Goal: Complete application form: Complete application form

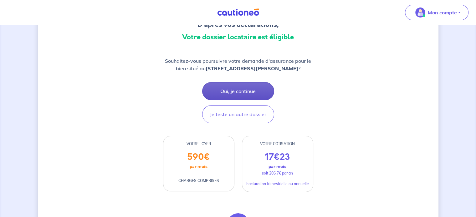
click at [261, 87] on button "Oui, je continue" at bounding box center [238, 91] width 72 height 18
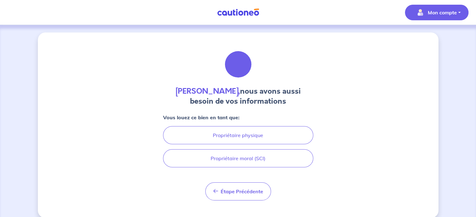
click at [451, 10] on p "Mon compte" at bounding box center [442, 13] width 29 height 8
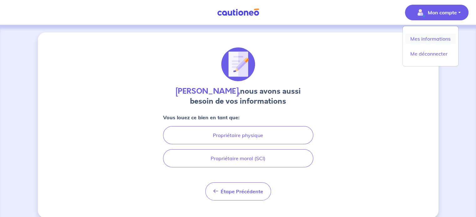
click at [432, 35] on link "Mes informations" at bounding box center [430, 39] width 50 height 10
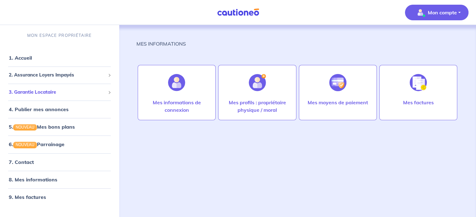
click at [52, 93] on span "3. Garantie Locataire" at bounding box center [57, 92] width 97 height 7
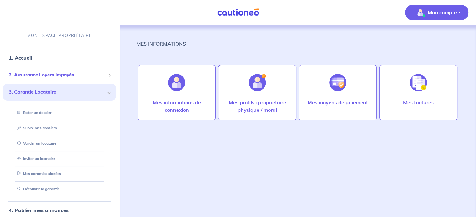
click at [61, 76] on span "2. Assurance Loyers Impayés" at bounding box center [57, 75] width 97 height 7
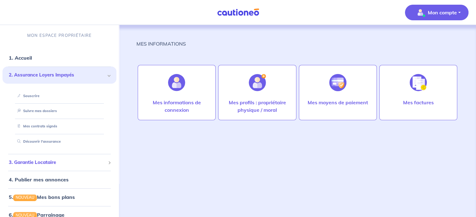
click at [43, 155] on li "3. Garantie Locataire Tester un dossier Suivre mes dossiers Valider un locatair…" at bounding box center [60, 162] width 114 height 17
click at [47, 177] on link "4. Publier mes annonces" at bounding box center [38, 180] width 58 height 6
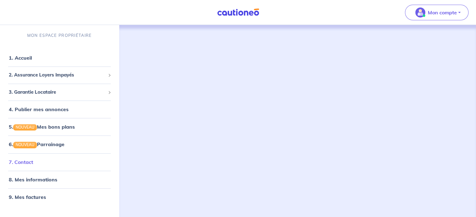
click at [33, 162] on link "7. Contact" at bounding box center [21, 162] width 24 height 6
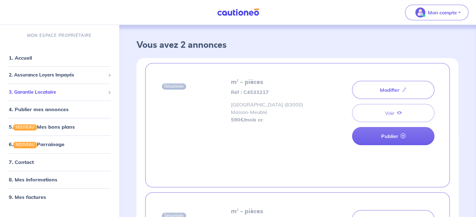
click at [52, 98] on li "3. Garantie Locataire Tester un dossier Suivre mes dossiers Valider un locatair…" at bounding box center [60, 92] width 114 height 17
click at [52, 95] on span "3. Garantie Locataire" at bounding box center [57, 92] width 97 height 7
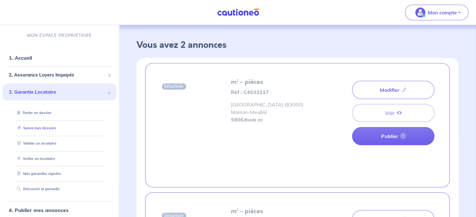
click at [48, 126] on link "Suivre mes dossiers" at bounding box center [36, 128] width 42 height 4
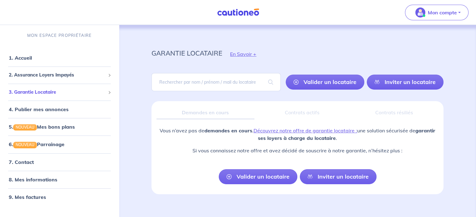
click at [50, 94] on span "3. Garantie Locataire" at bounding box center [57, 92] width 97 height 7
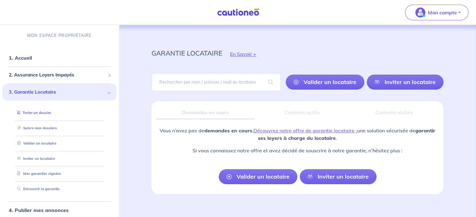
click at [48, 115] on link "Tester un dossier" at bounding box center [33, 113] width 36 height 4
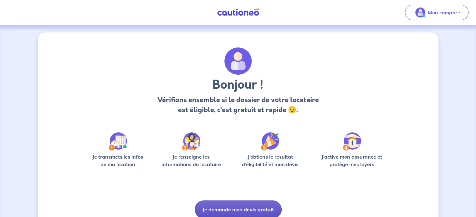
click at [228, 206] on button "Je demande mon devis gratuit" at bounding box center [238, 210] width 87 height 18
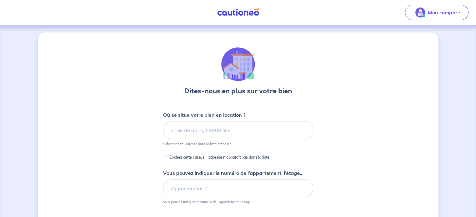
drag, startPoint x: 201, startPoint y: 147, endPoint x: 199, endPoint y: 144, distance: 3.8
click at [200, 145] on form "Où se situe votre bien en location ? Sélectionnez l'adresse dans la liste propo…" at bounding box center [238, 192] width 150 height 162
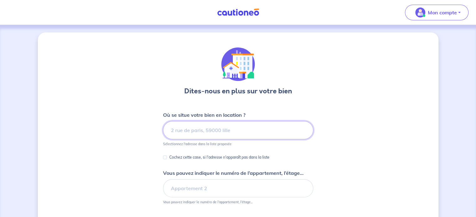
click at [196, 135] on input at bounding box center [238, 130] width 150 height 18
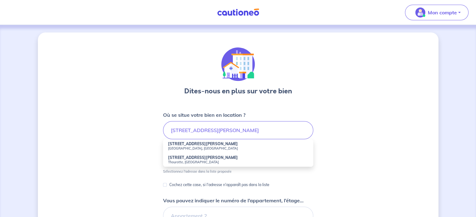
click at [199, 150] on small "[GEOGRAPHIC_DATA], [GEOGRAPHIC_DATA]" at bounding box center [238, 148] width 140 height 4
type input "[STREET_ADDRESS][PERSON_NAME]"
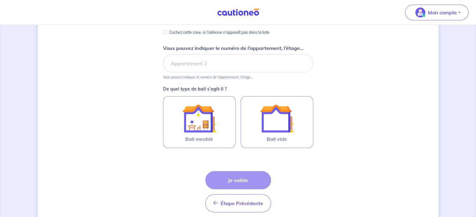
scroll to position [63, 0]
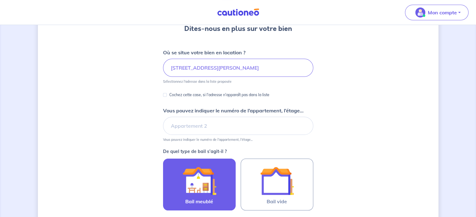
click at [205, 174] on img at bounding box center [199, 181] width 34 height 34
click at [0, 0] on input "Bail meublé" at bounding box center [0, 0] width 0 height 0
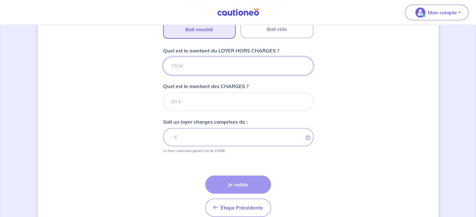
scroll to position [201, 0]
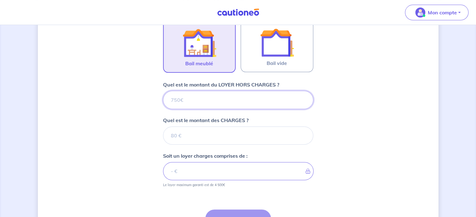
click at [199, 95] on input "Quel est le montant du LOYER HORS CHARGES ?" at bounding box center [238, 100] width 150 height 18
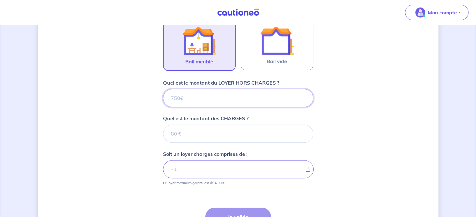
scroll to position [219, 0]
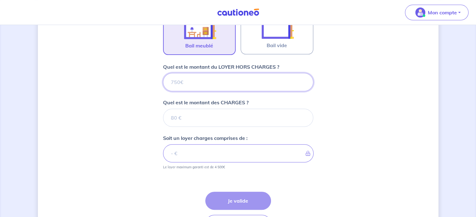
click at [197, 85] on input "Quel est le montant du LOYER HORS CHARGES ?" at bounding box center [238, 82] width 150 height 18
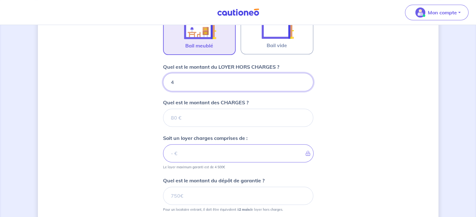
type input "49"
type input "4"
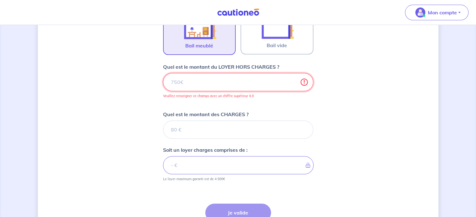
type input "5"
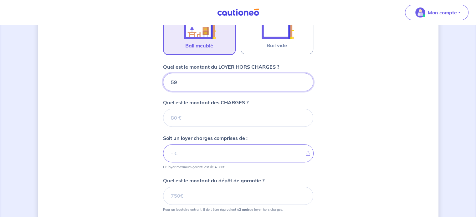
type input "590"
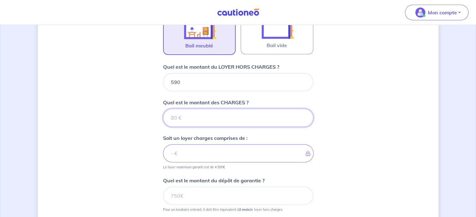
click at [228, 112] on input "Quel est le montant des CHARGES ?" at bounding box center [238, 118] width 150 height 18
type input "50"
type input "640"
type input "5"
type input "595"
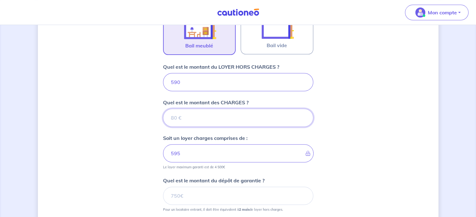
type input "4"
type input "590"
type input "40"
type input "630"
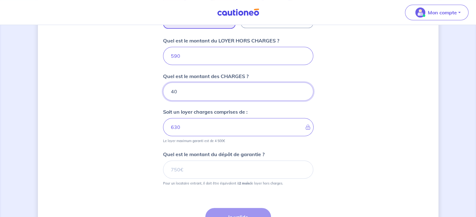
scroll to position [282, 0]
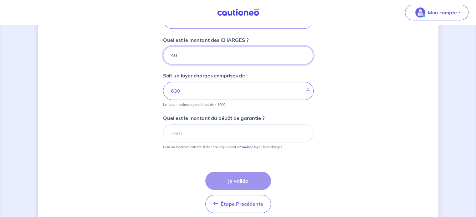
type input "40"
click at [221, 139] on input "Quel est le montant du dépôt de garantie ?" at bounding box center [238, 133] width 150 height 18
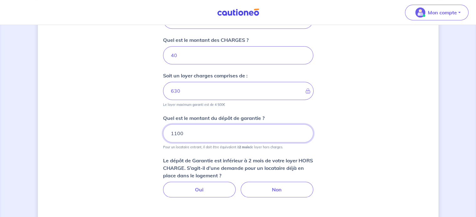
type input "1100"
click at [349, 124] on div "Dites-nous en plus sur votre bien Où se situe votre bien en location ? [STREET_…" at bounding box center [238, 17] width 400 height 533
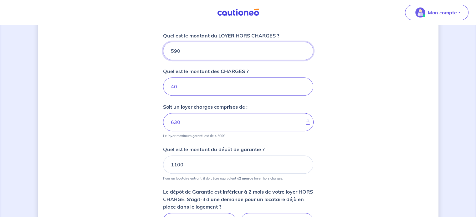
drag, startPoint x: 184, startPoint y: 53, endPoint x: 170, endPoint y: 48, distance: 14.9
click at [170, 48] on input "590" at bounding box center [238, 51] width 150 height 18
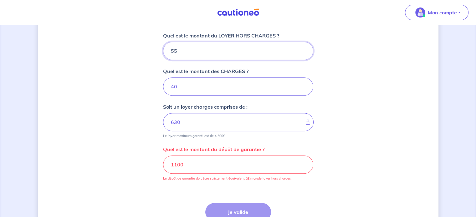
type input "550"
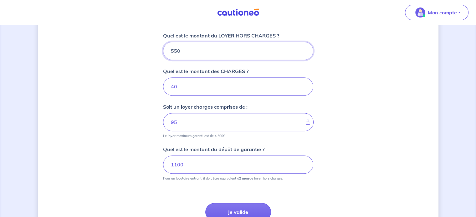
type input "590"
type input "550"
click at [409, 118] on div "Dites-nous en plus sur votre bien Où se situe votre bien en location ? [STREET_…" at bounding box center [238, 24] width 400 height 485
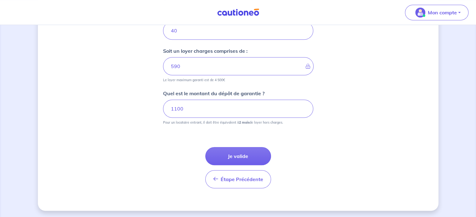
click at [230, 143] on div "Étape Précédente Précédent Je valide Je valide" at bounding box center [238, 160] width 150 height 56
click at [233, 148] on button "Je valide" at bounding box center [238, 156] width 66 height 18
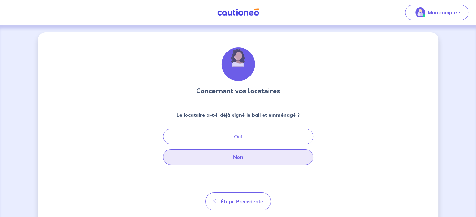
click at [233, 156] on button "Non" at bounding box center [238, 158] width 150 height 16
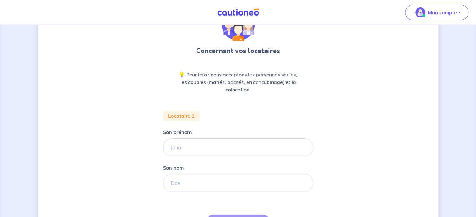
scroll to position [63, 0]
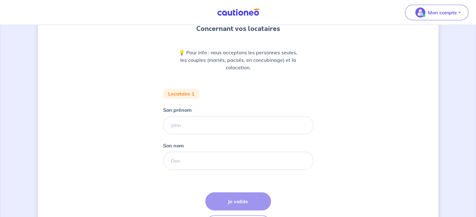
click at [182, 115] on div "Son prénom" at bounding box center [238, 120] width 150 height 28
click at [197, 127] on input "Son prénom" at bounding box center [238, 125] width 150 height 18
